Goal: Task Accomplishment & Management: Manage account settings

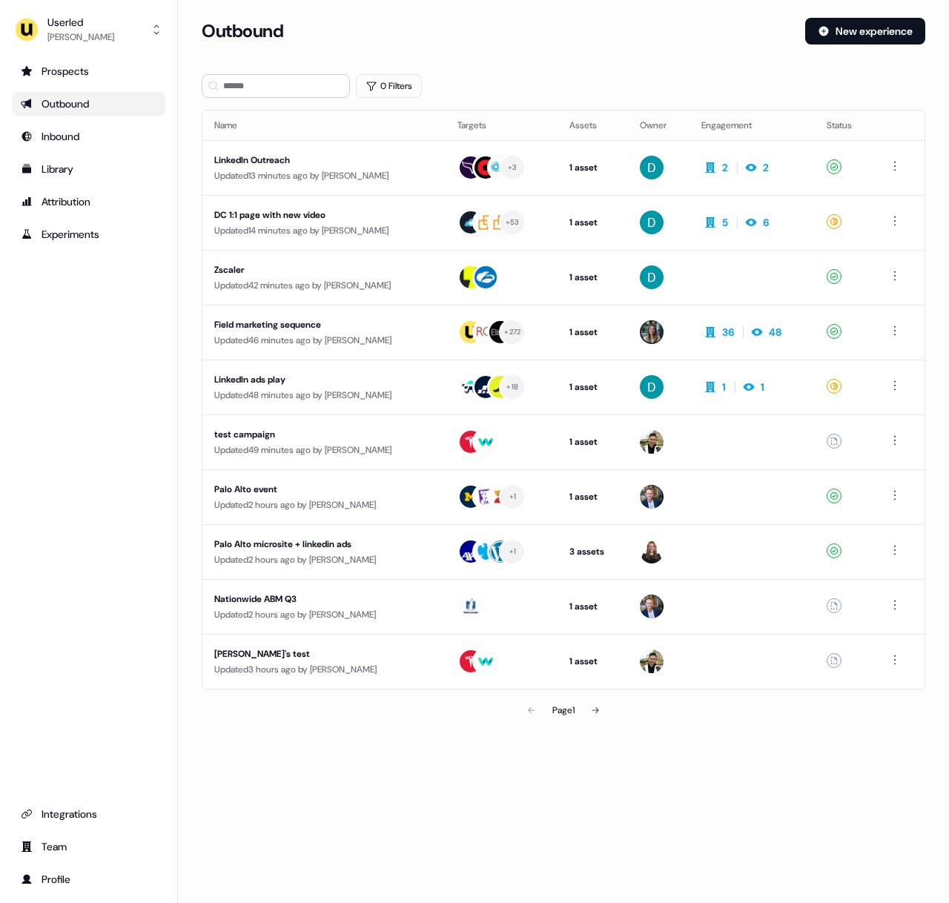
click at [702, 46] on div "Outbound New experience" at bounding box center [564, 40] width 724 height 44
click at [523, 70] on section "Loading... Outbound New experience 0 Filters Name Targets Assets Owner Engageme…" at bounding box center [563, 392] width 771 height 749
click at [20, 30] on img "side nav menu" at bounding box center [27, 30] width 24 height 24
click at [39, 62] on div "Impersonate (Admin)" at bounding box center [88, 69] width 141 height 27
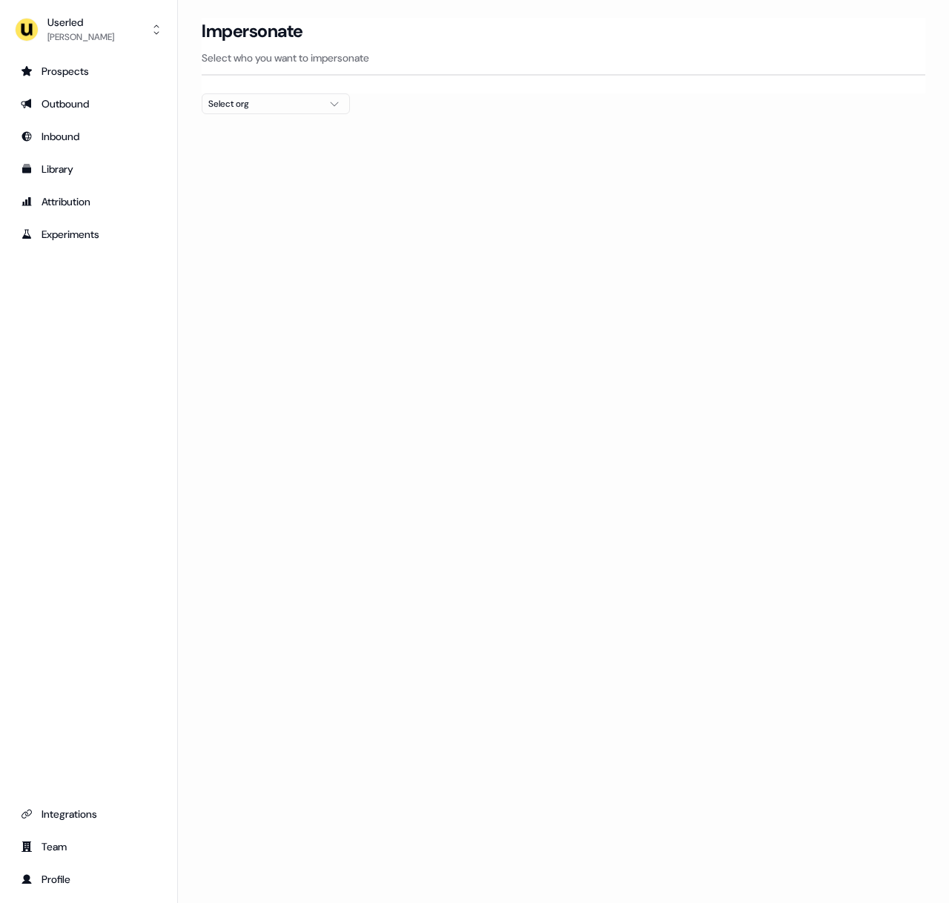
drag, startPoint x: 260, startPoint y: 106, endPoint x: 267, endPoint y: 110, distance: 7.6
click at [267, 110] on div "Select org" at bounding box center [263, 103] width 111 height 15
type input "****"
click at [270, 159] on div "[PERSON_NAME]" at bounding box center [275, 157] width 147 height 24
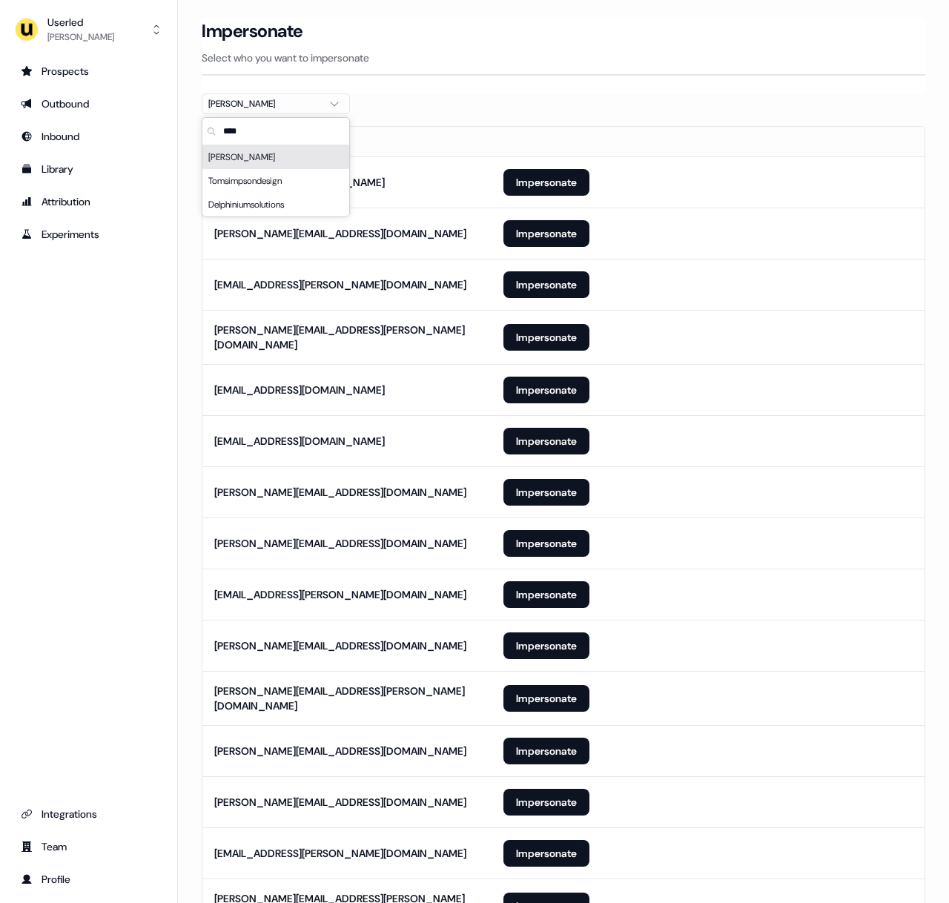
click at [481, 108] on section "Loading... Impersonate Select who you want to impersonate [PERSON_NAME] Email […" at bounding box center [563, 653] width 771 height 1270
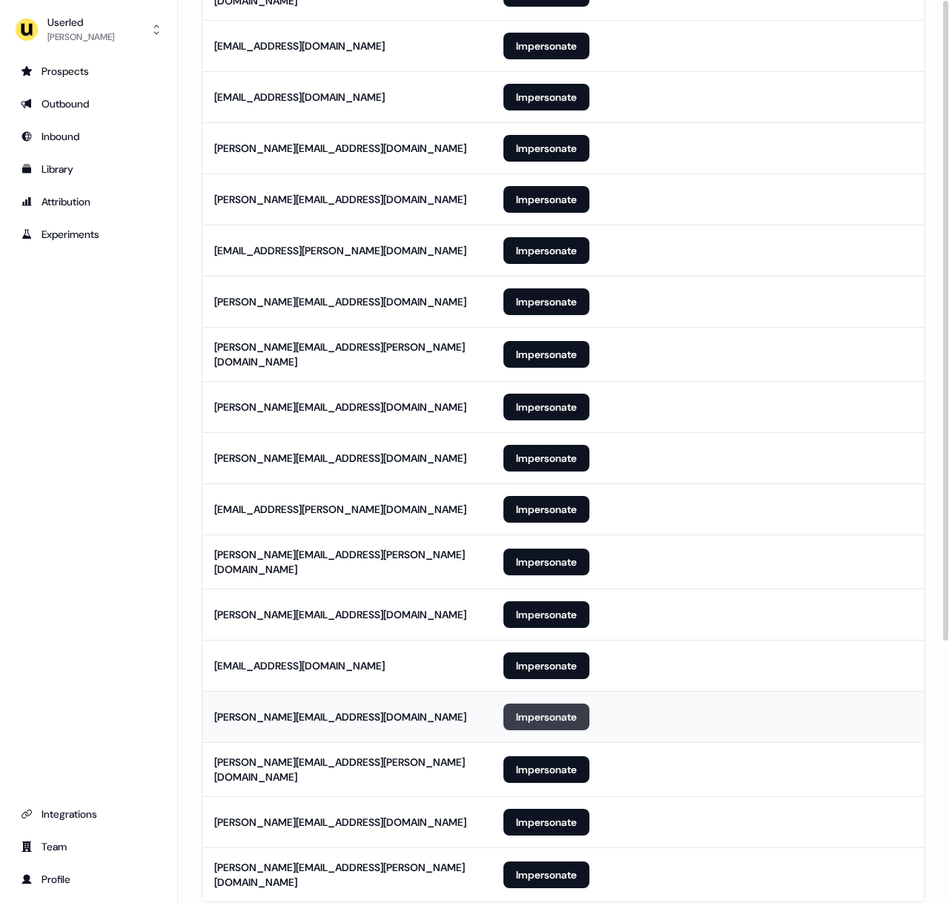
scroll to position [370, 0]
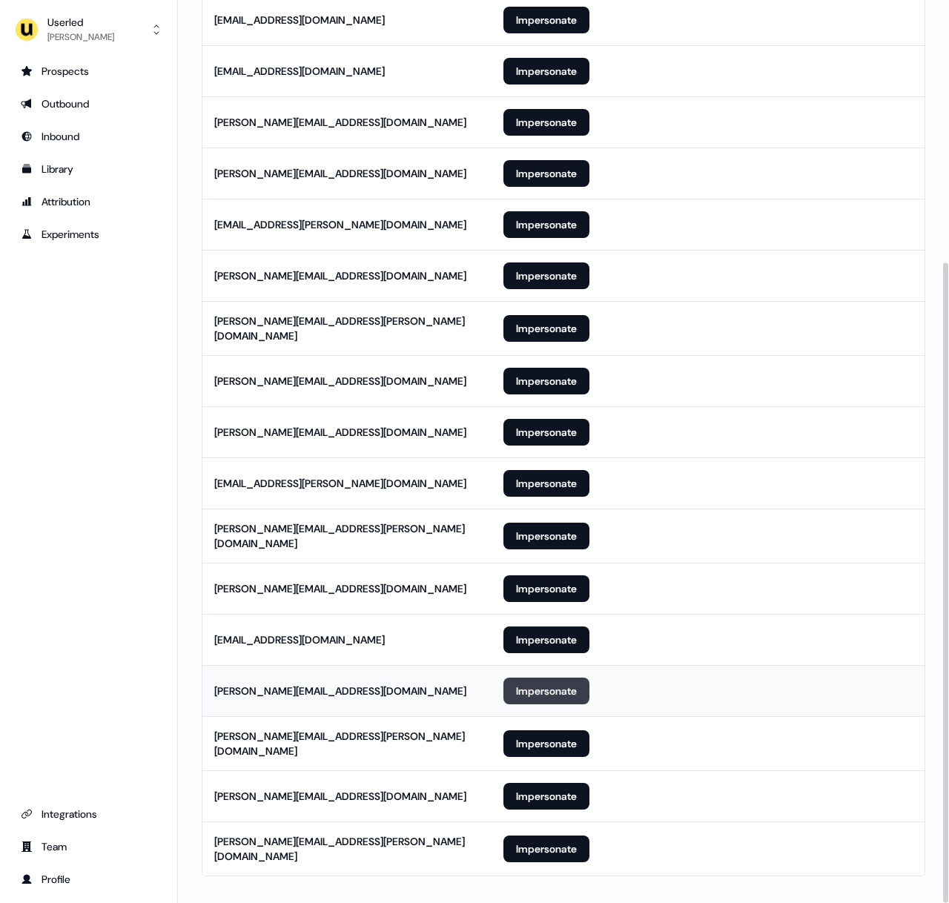
click at [546, 679] on button "Impersonate" at bounding box center [547, 691] width 86 height 27
